Goal: Information Seeking & Learning: Learn about a topic

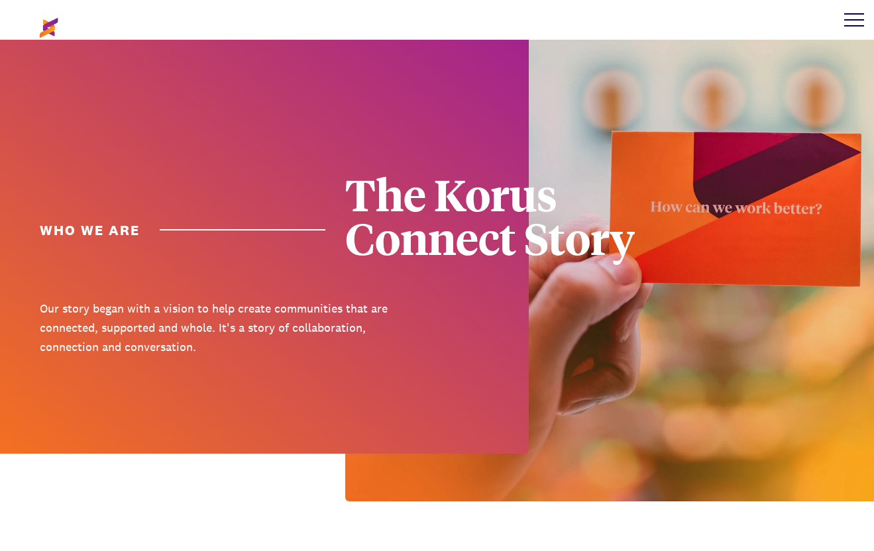
click at [867, 13] on div at bounding box center [854, 20] width 40 height 40
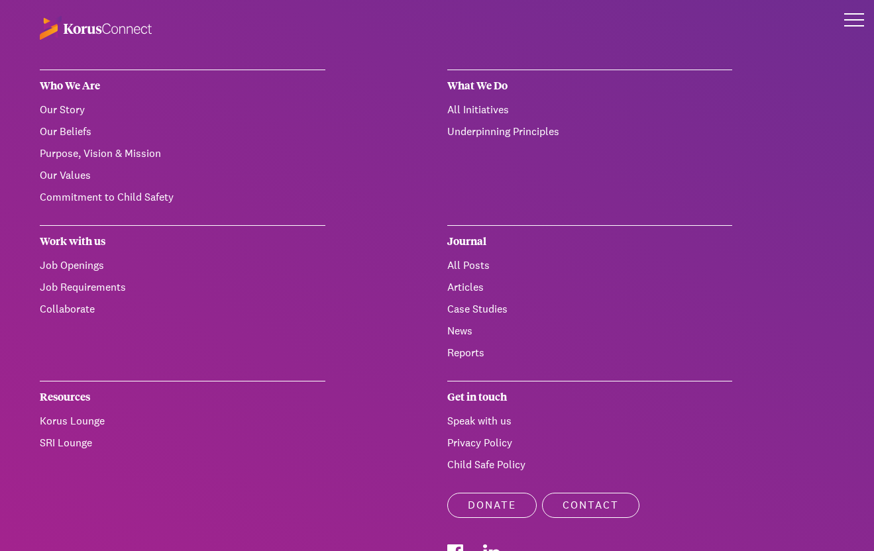
click at [74, 82] on div "Who We Are" at bounding box center [183, 86] width 286 height 32
click at [111, 151] on link "Purpose, Vision & Mission" at bounding box center [100, 153] width 121 height 14
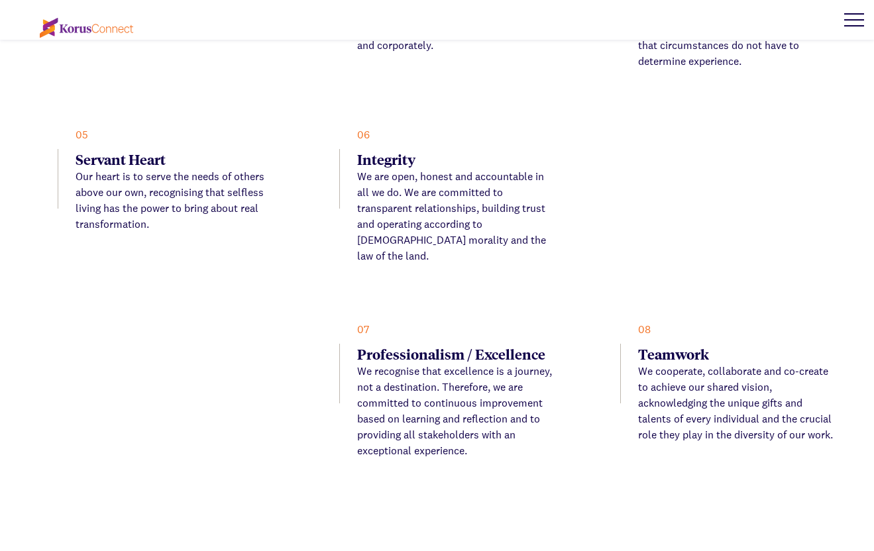
scroll to position [3272, 0]
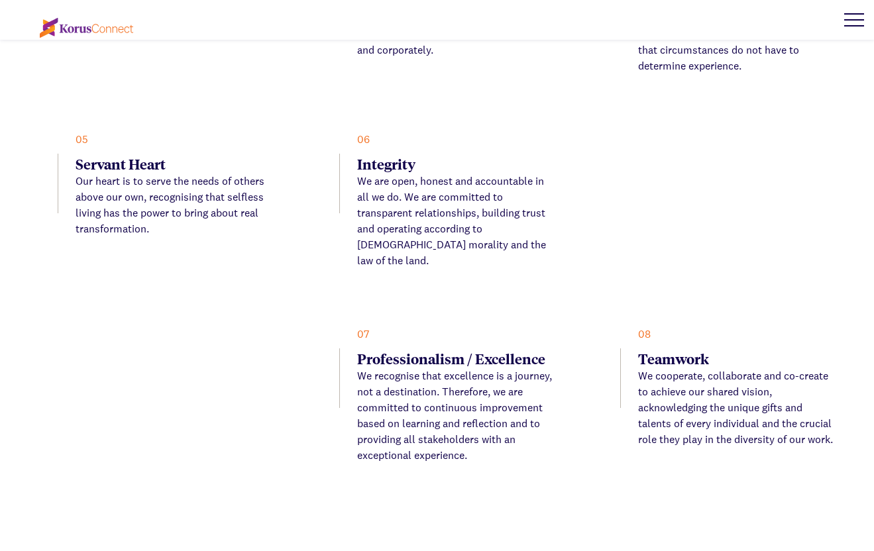
click at [138, 170] on ul "01 Grace We seek to favour all people regardless of their past, present or futu…" at bounding box center [437, 86] width 794 height 753
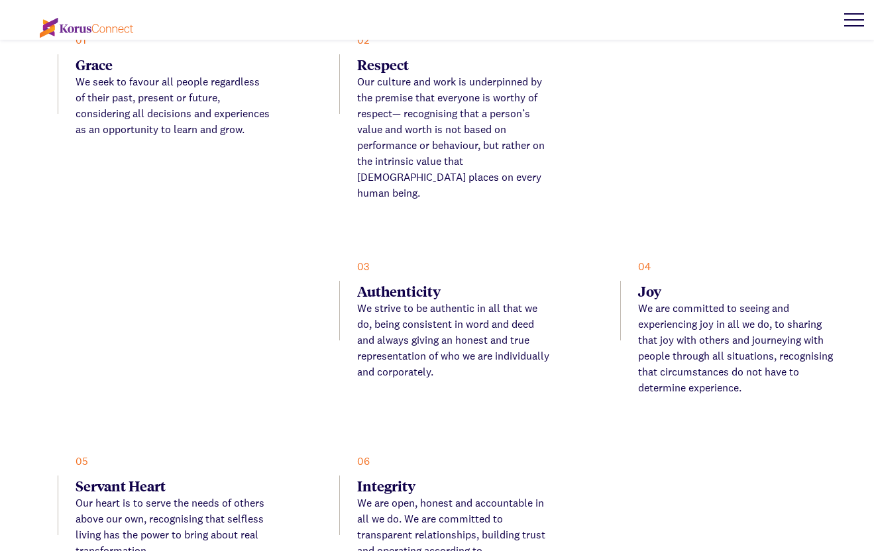
scroll to position [2496, 0]
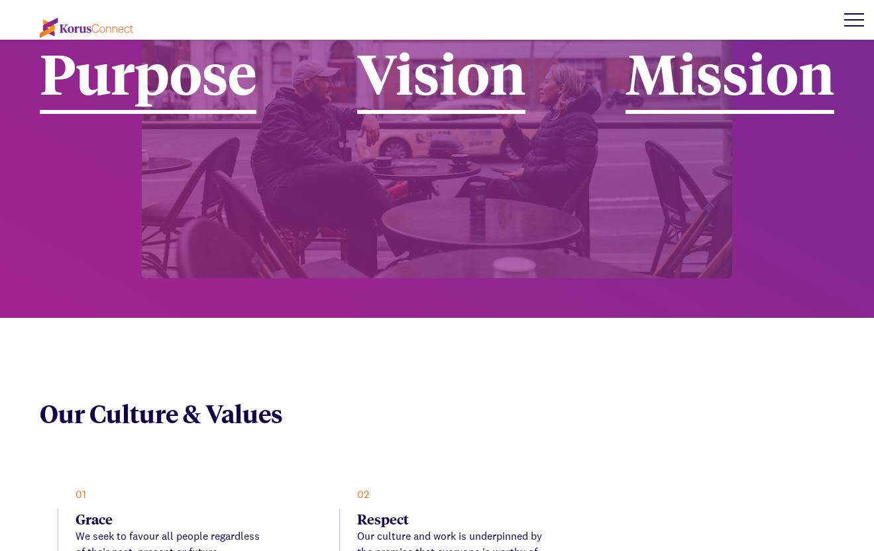
click at [848, 22] on div at bounding box center [854, 20] width 40 height 40
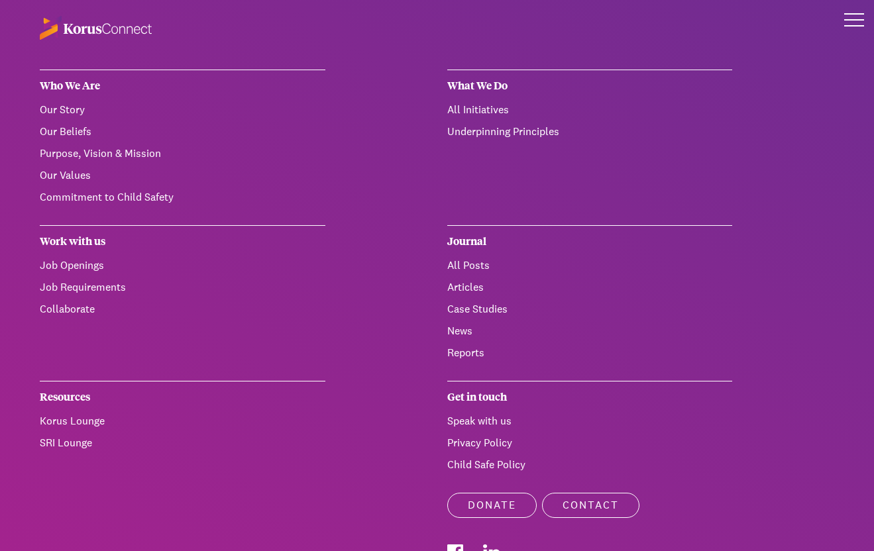
click at [83, 133] on link "Our Beliefs" at bounding box center [66, 132] width 52 height 14
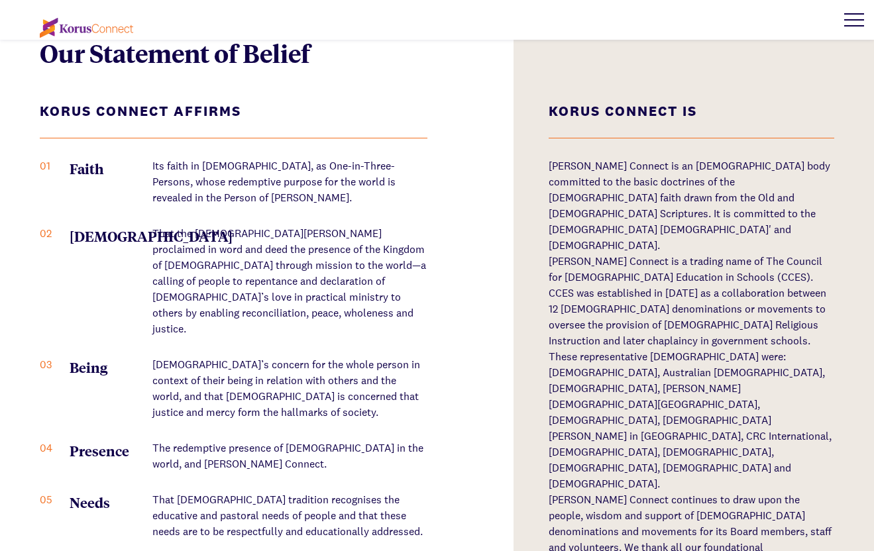
scroll to position [1608, 0]
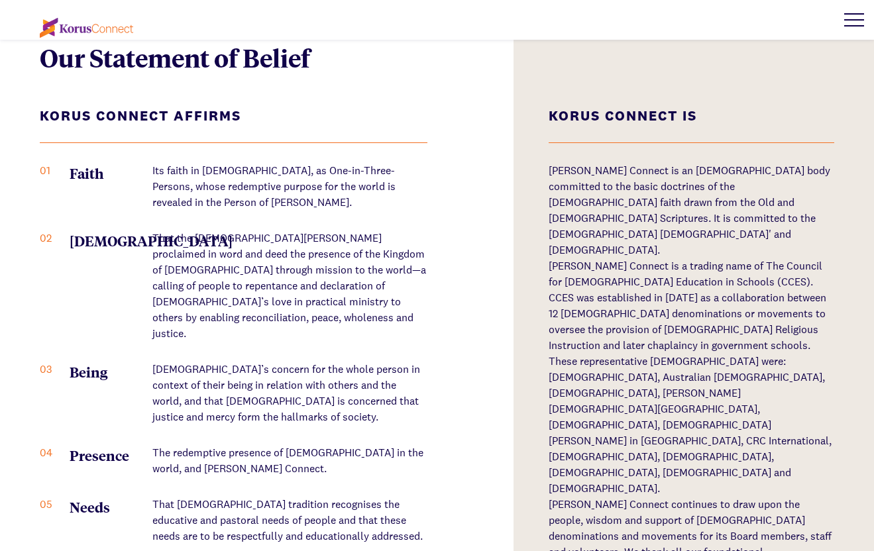
click at [191, 76] on div "Our Statement of Belief [PERSON_NAME] Connect Affirms 01 Faith Its faith in [DE…" at bounding box center [437, 345] width 874 height 767
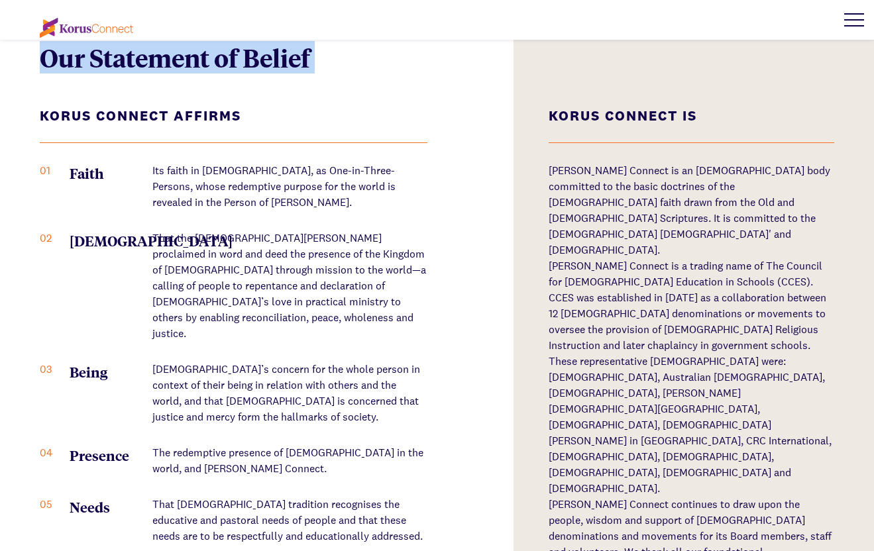
click at [191, 76] on div "Our Statement of Belief [PERSON_NAME] Connect Affirms 01 Faith Its faith in [DE…" at bounding box center [437, 345] width 874 height 767
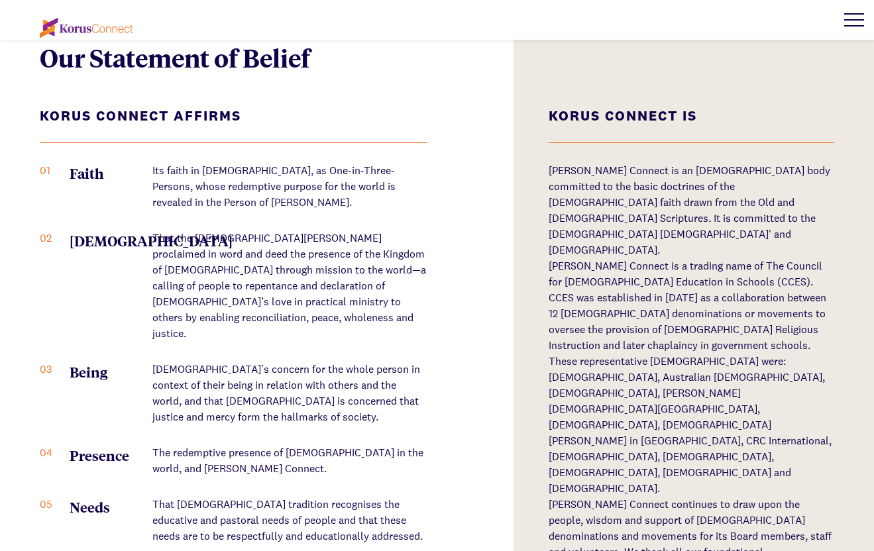
click at [535, 79] on div "Our Statement of Belief [PERSON_NAME] Connect Affirms 01 Faith Its faith in [DE…" at bounding box center [437, 345] width 874 height 767
